Goal: Information Seeking & Learning: Learn about a topic

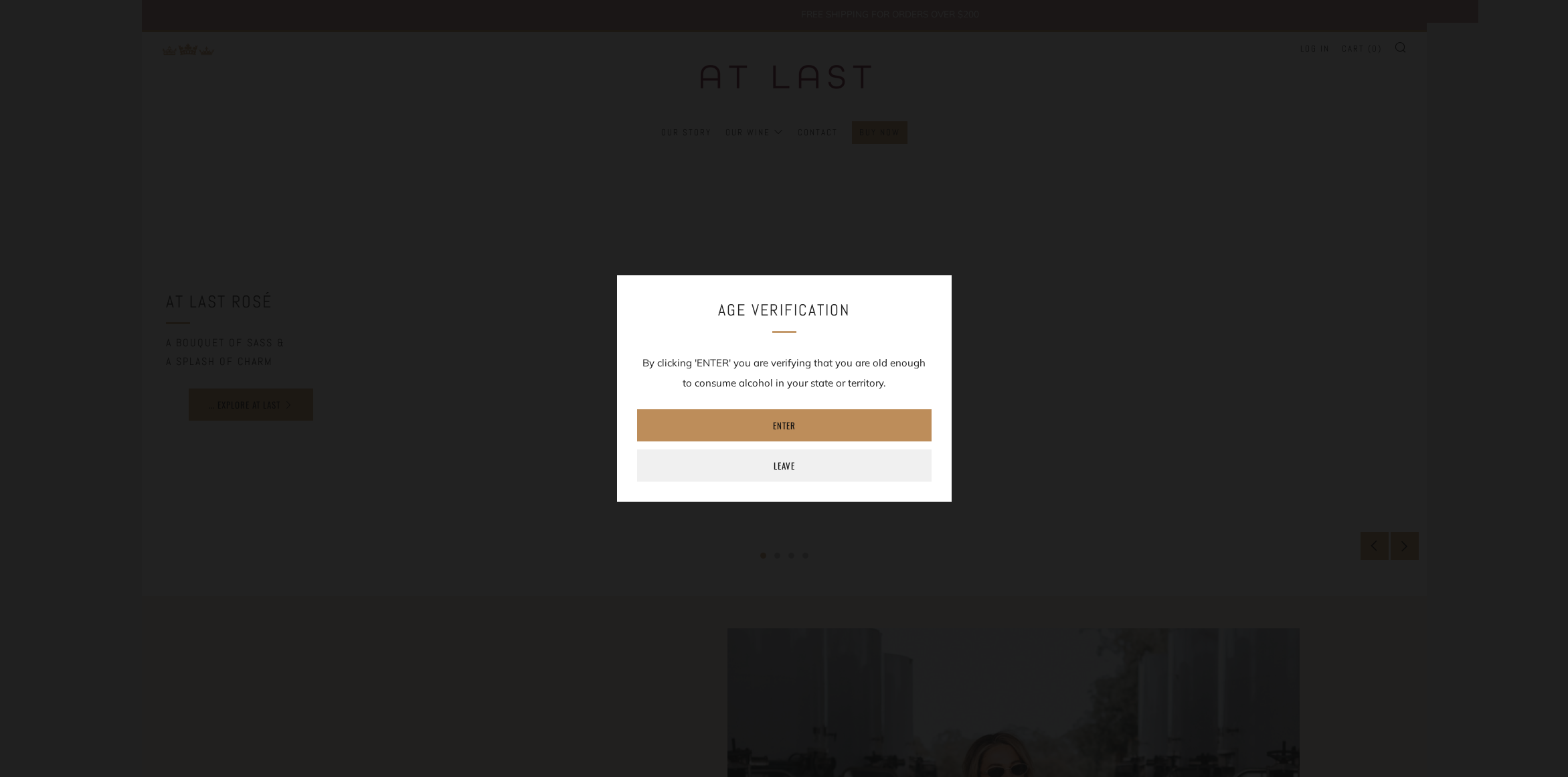
click at [810, 424] on link "Enter" at bounding box center [784, 425] width 294 height 32
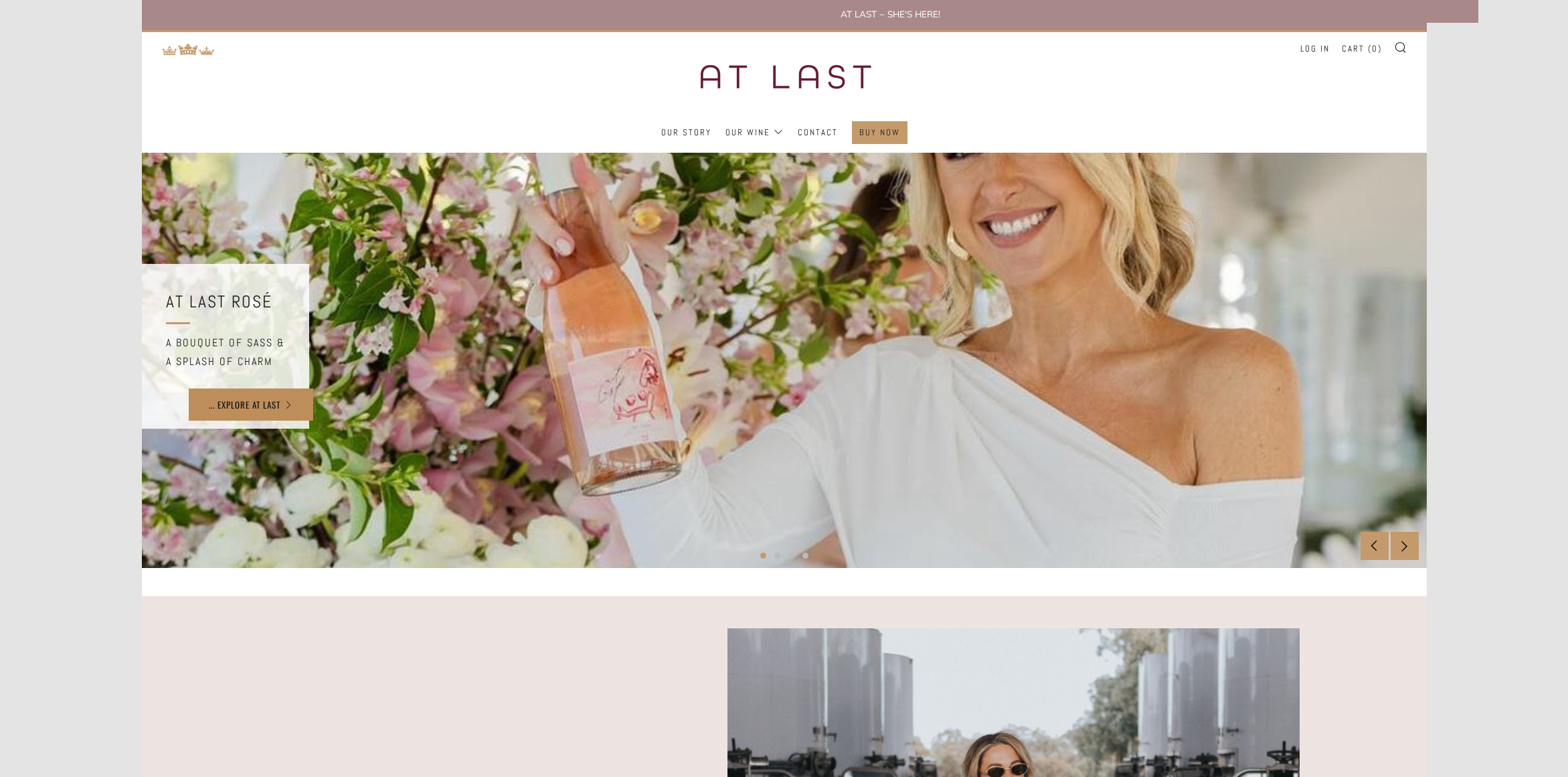
click at [280, 406] on link "... EXPLORE AT LAST" at bounding box center [251, 404] width 125 height 32
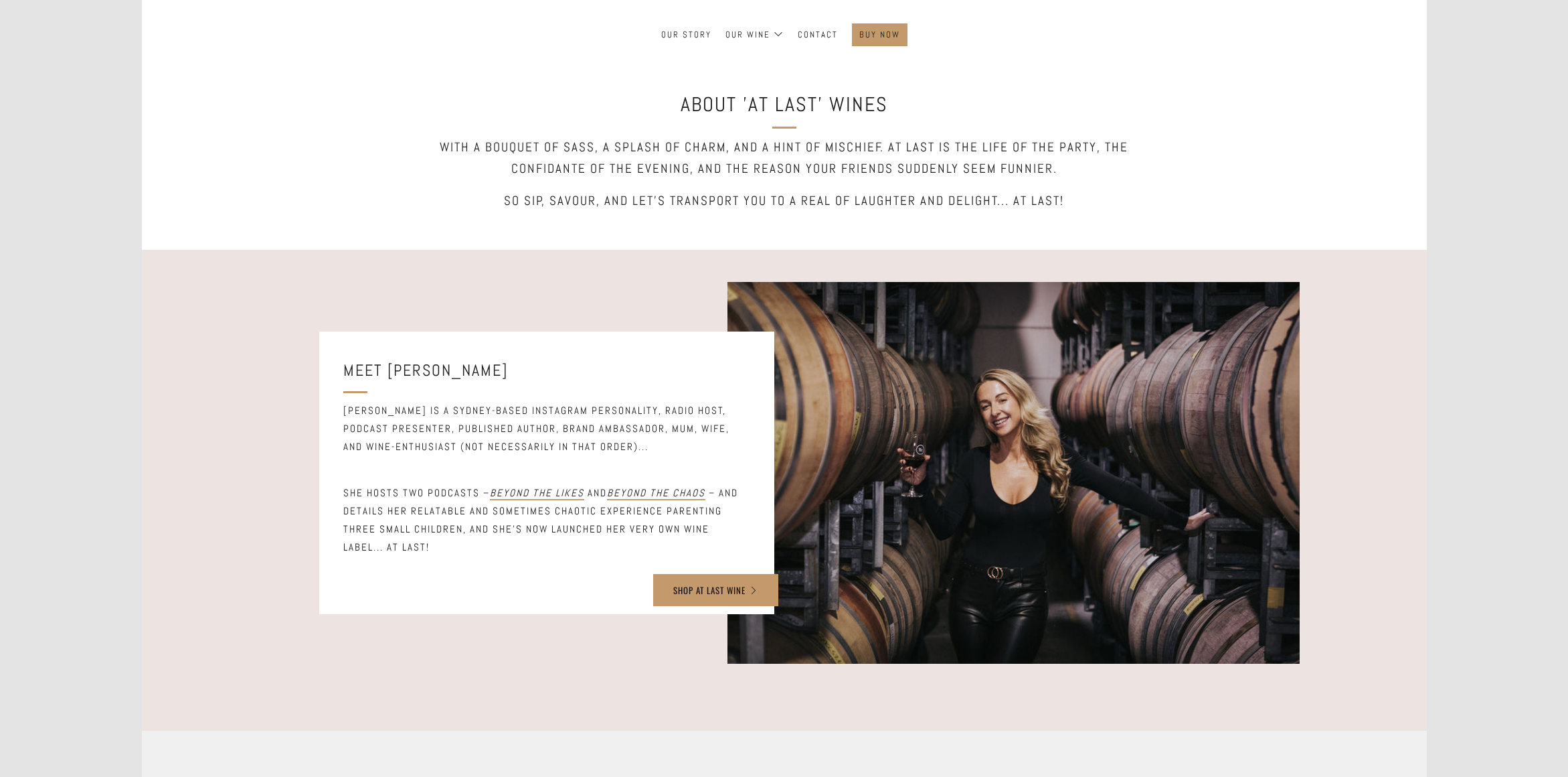
scroll to position [95, 0]
